Goal: Find specific page/section: Find specific page/section

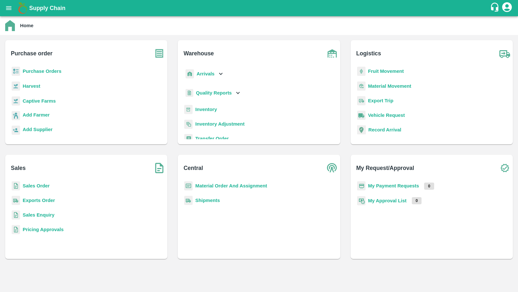
click at [40, 200] on b "Exports Order" at bounding box center [39, 200] width 32 height 5
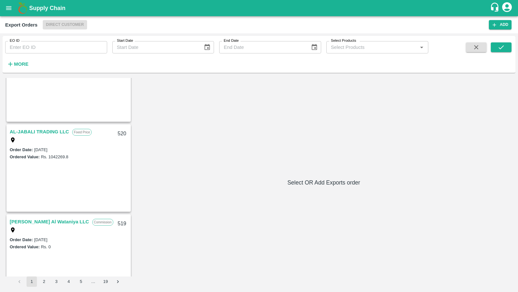
scroll to position [224, 0]
click at [37, 133] on link "AL-JABALI TRADING LLC" at bounding box center [39, 132] width 59 height 8
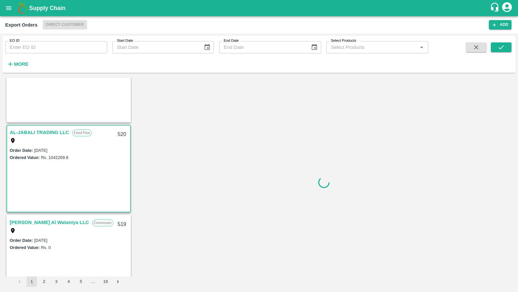
click at [34, 134] on link "AL-JABALI TRADING LLC" at bounding box center [39, 132] width 59 height 8
